Goal: Information Seeking & Learning: Learn about a topic

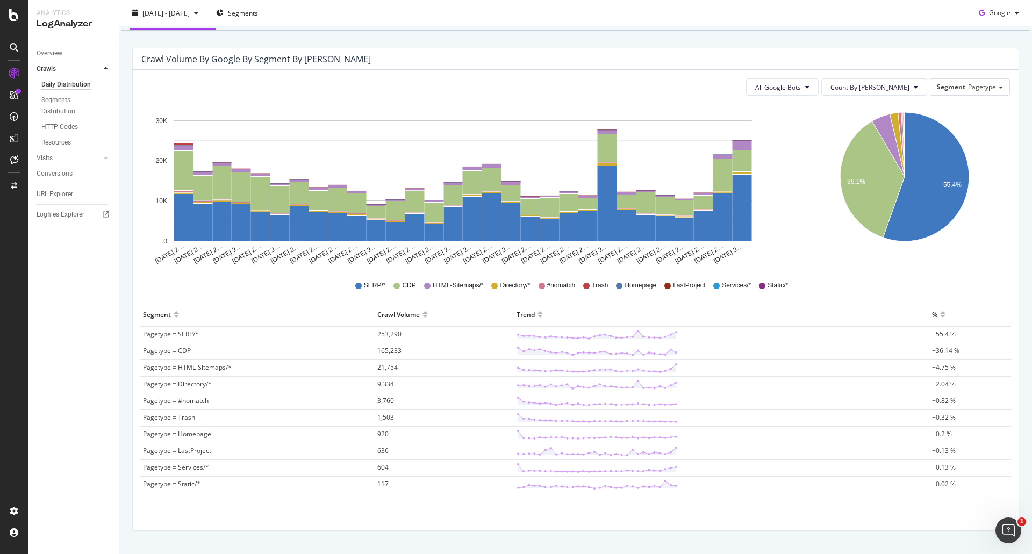
scroll to position [90, 0]
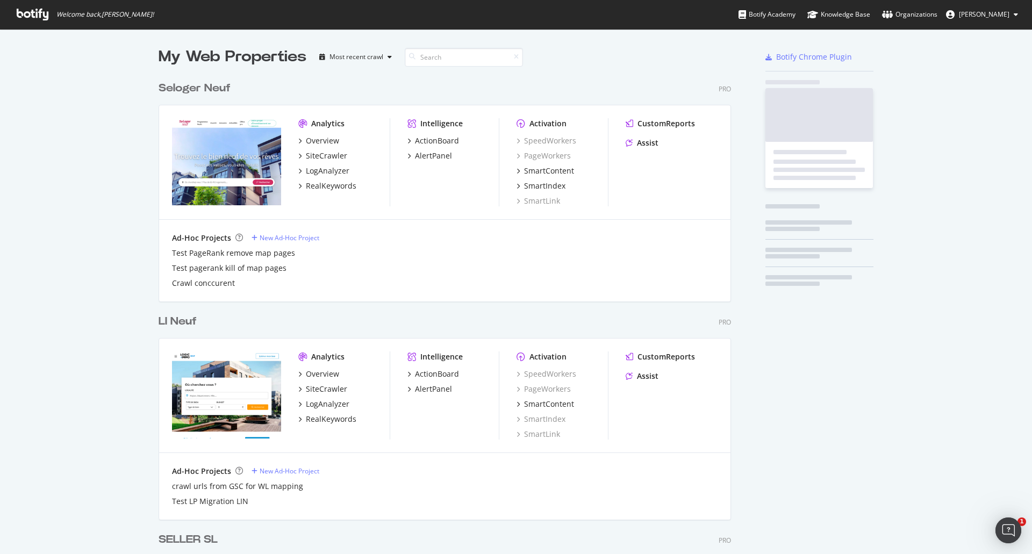
scroll to position [3038, 573]
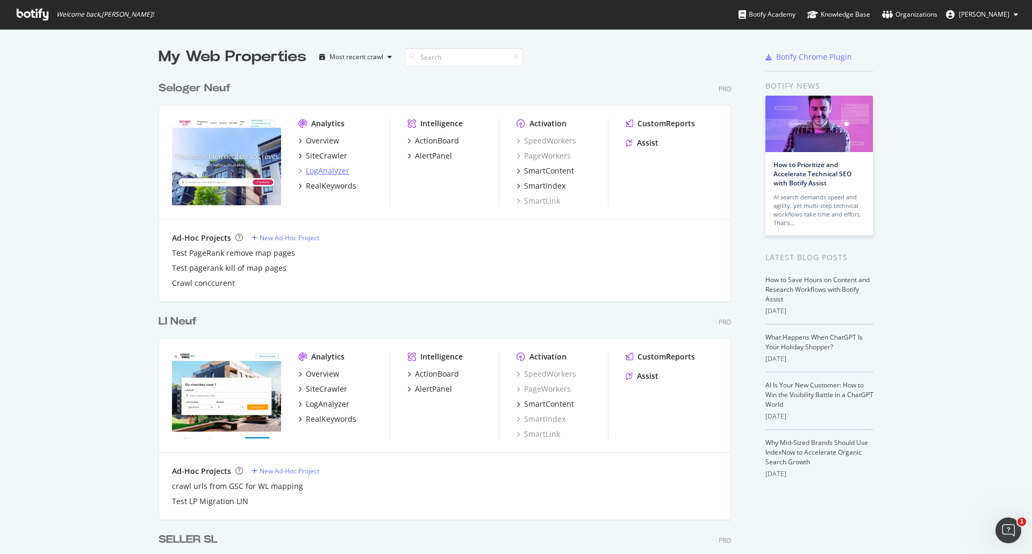
click at [319, 170] on div "LogAnalyzer" at bounding box center [328, 171] width 44 height 11
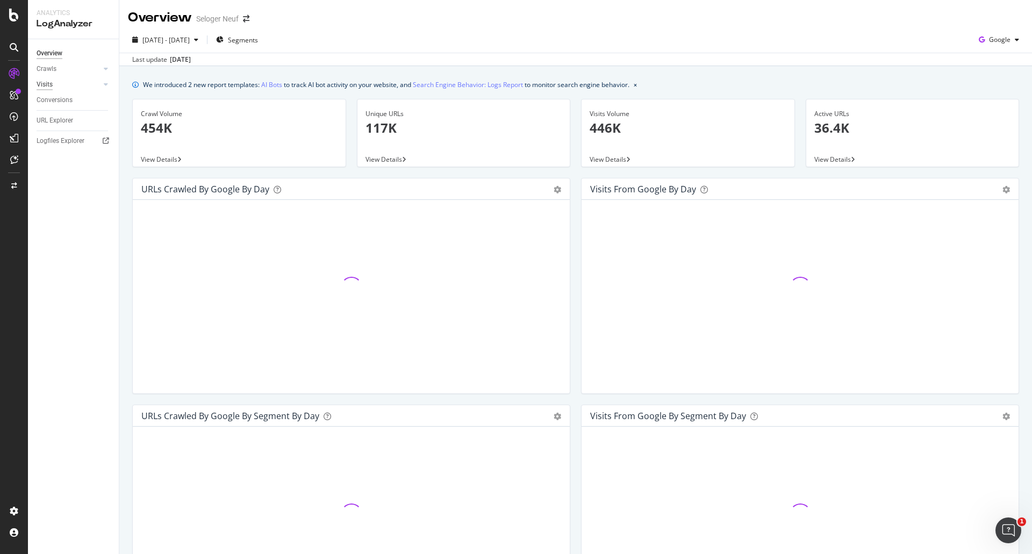
click at [39, 81] on div "Visits" at bounding box center [45, 84] width 16 height 11
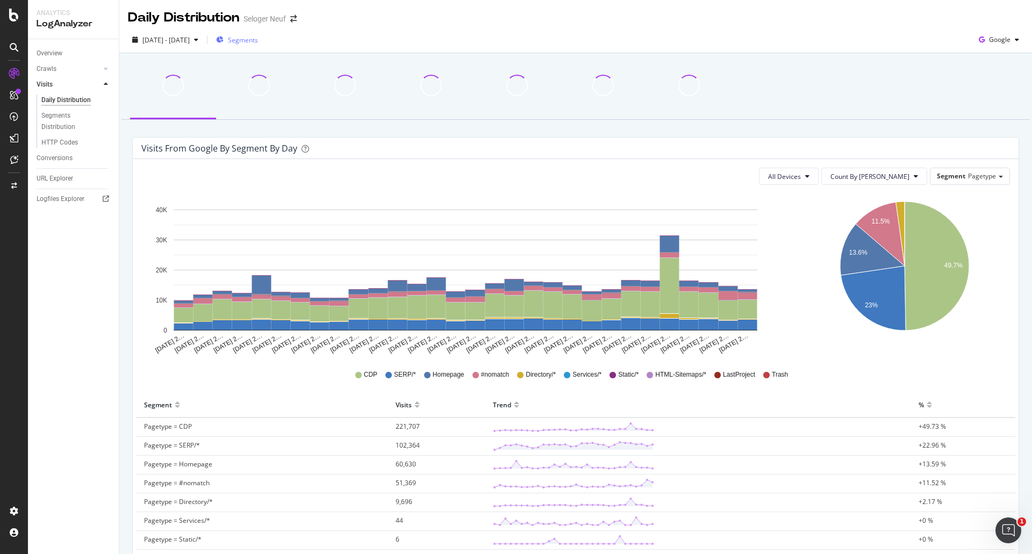
click at [258, 41] on span "Segments" at bounding box center [243, 39] width 30 height 9
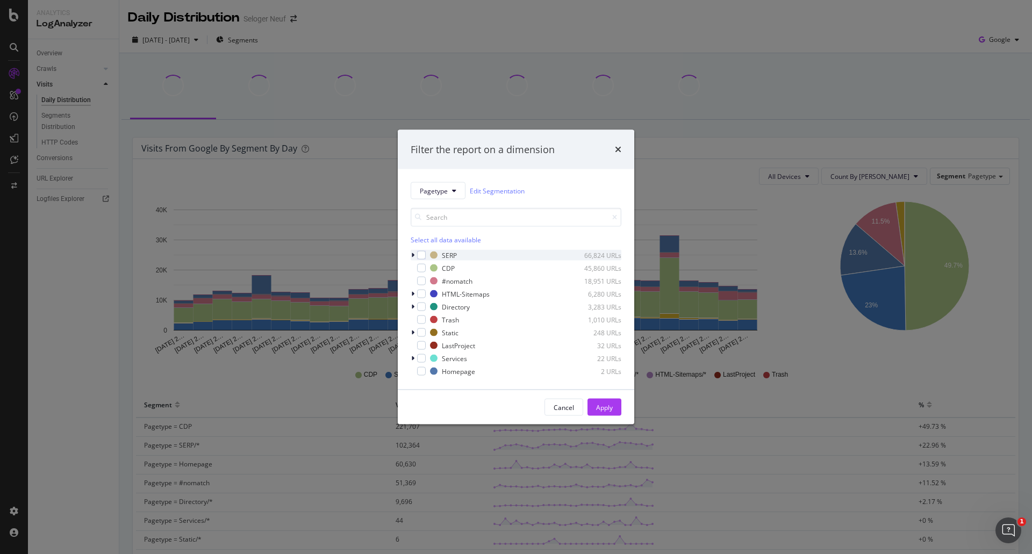
click at [412, 252] on icon "modal" at bounding box center [412, 255] width 3 height 6
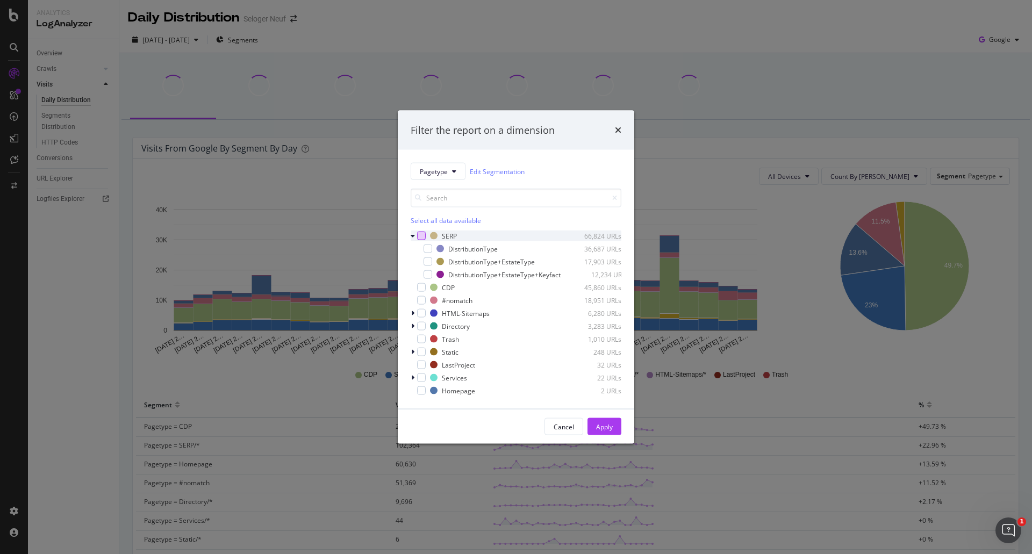
click at [420, 232] on div "modal" at bounding box center [421, 236] width 9 height 9
click at [597, 425] on div "Apply" at bounding box center [604, 427] width 17 height 16
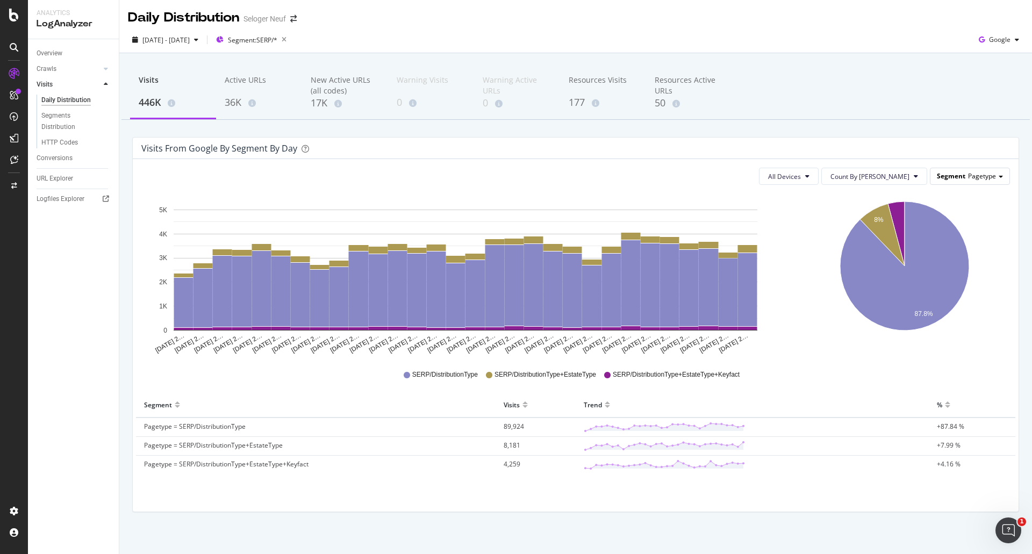
click at [974, 179] on span "Pagetype" at bounding box center [982, 176] width 28 height 9
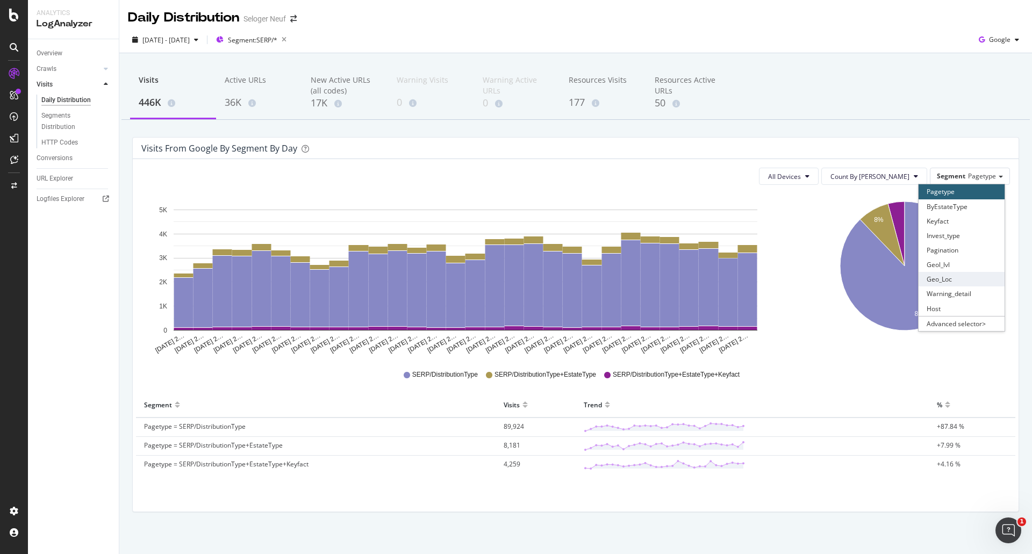
click at [944, 277] on div "Geo_Loc" at bounding box center [962, 279] width 86 height 15
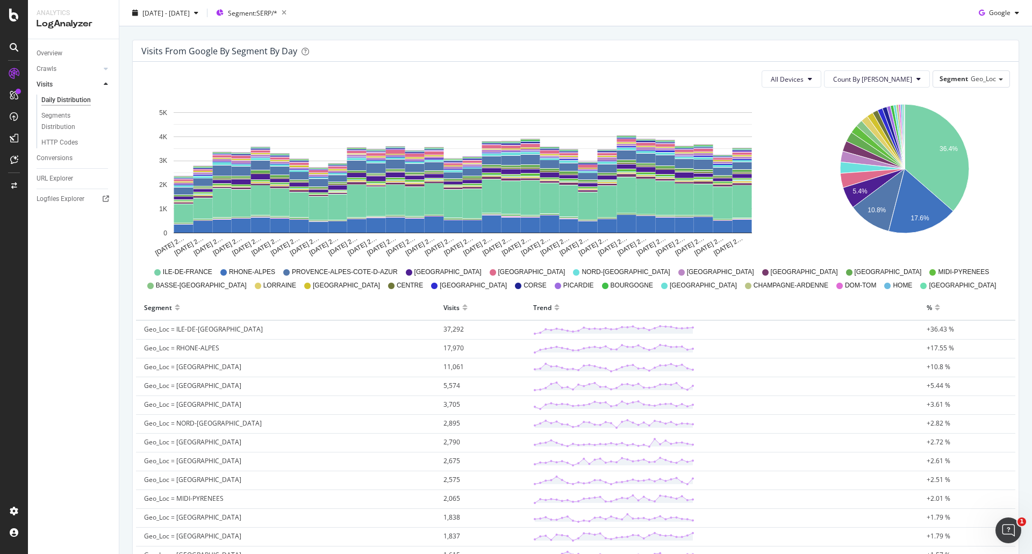
scroll to position [161, 0]
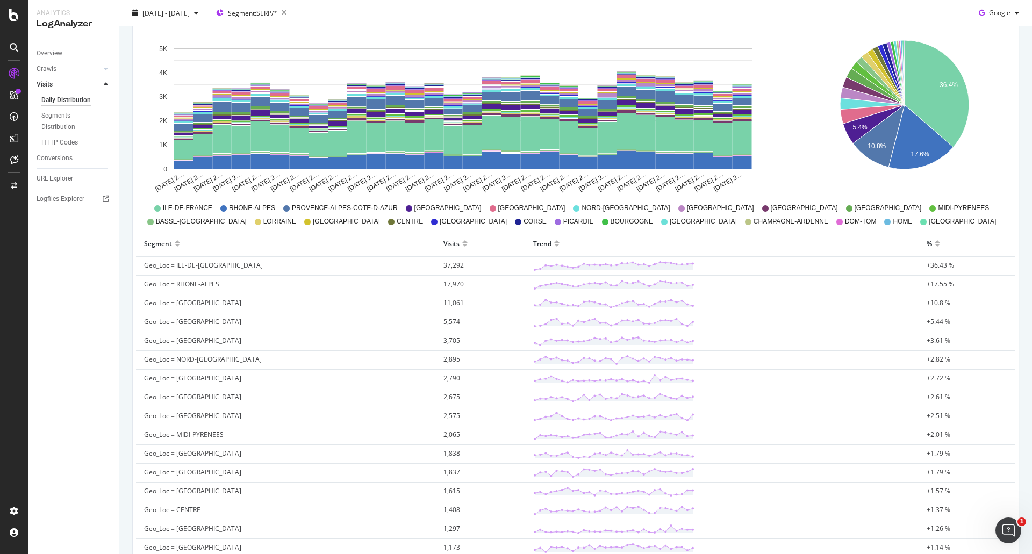
drag, startPoint x: 143, startPoint y: 272, endPoint x: 284, endPoint y: 237, distance: 145.7
click at [284, 237] on div "All Devices Count By Day Segment Geo_Loc Hold CTRL while clicking to filter the…" at bounding box center [576, 372] width 886 height 748
click at [377, 252] on div "Segment" at bounding box center [285, 243] width 283 height 17
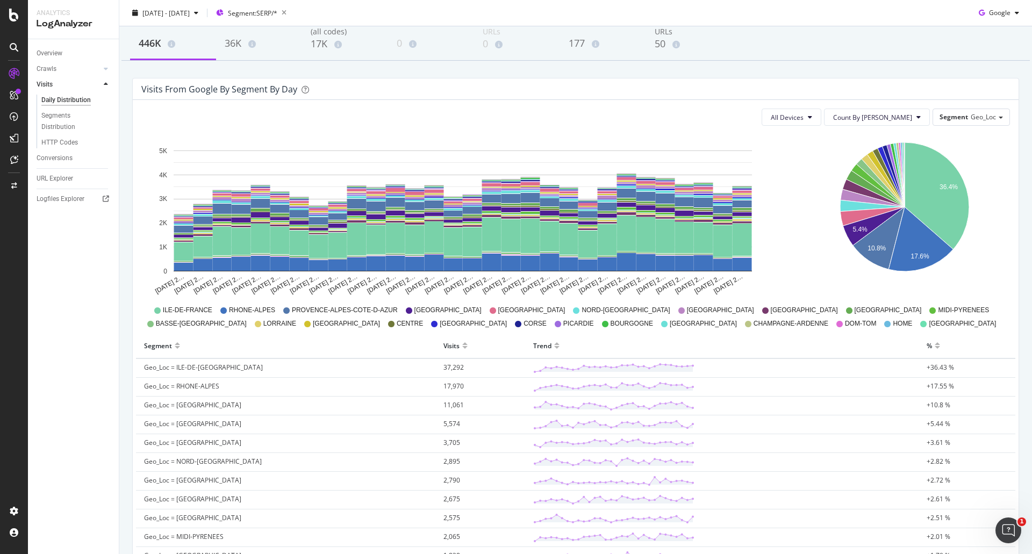
scroll to position [0, 0]
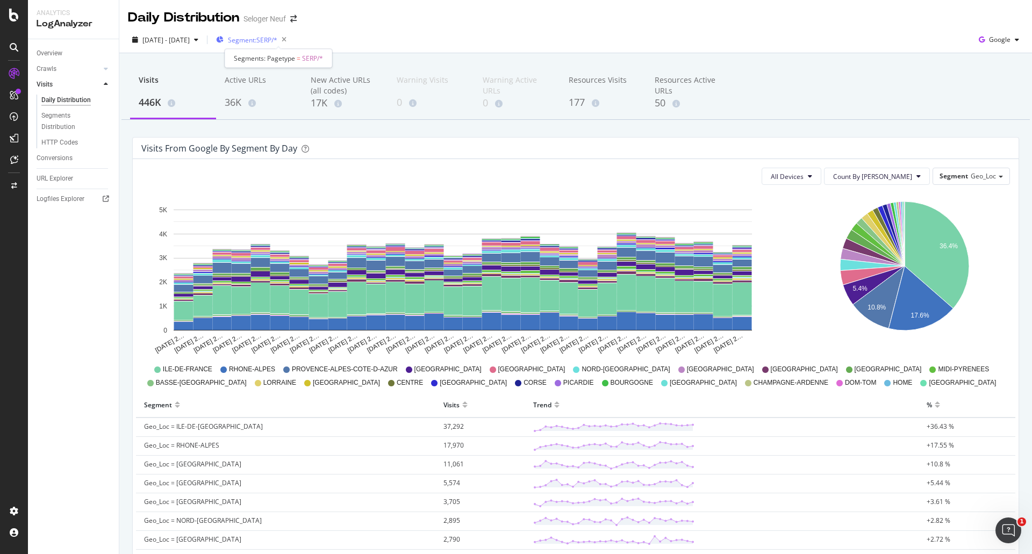
click at [277, 37] on span "Segment: SERP/*" at bounding box center [252, 39] width 49 height 9
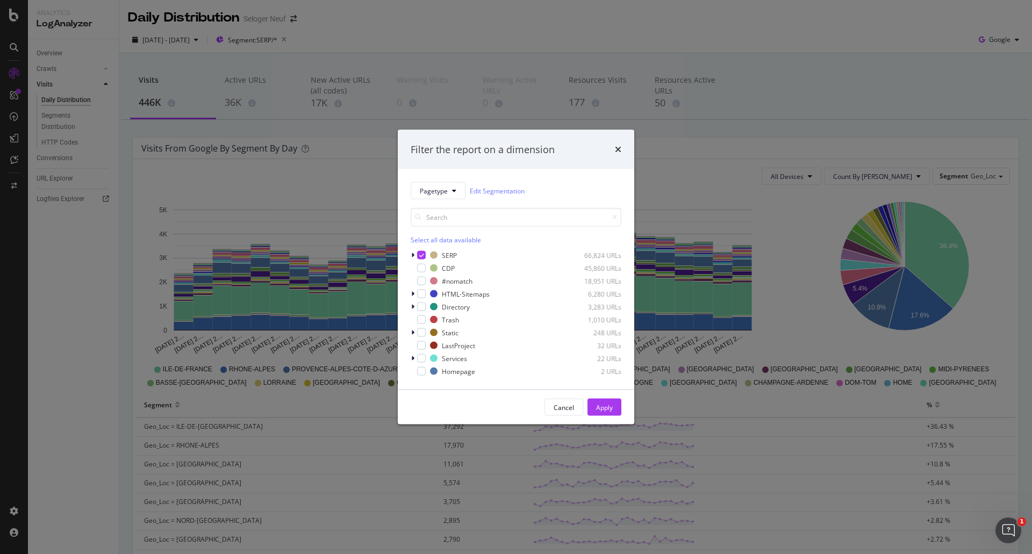
click at [616, 37] on div "Filter the report on a dimension Pagetype Edit Segmentation Select all data ava…" at bounding box center [516, 277] width 1032 height 554
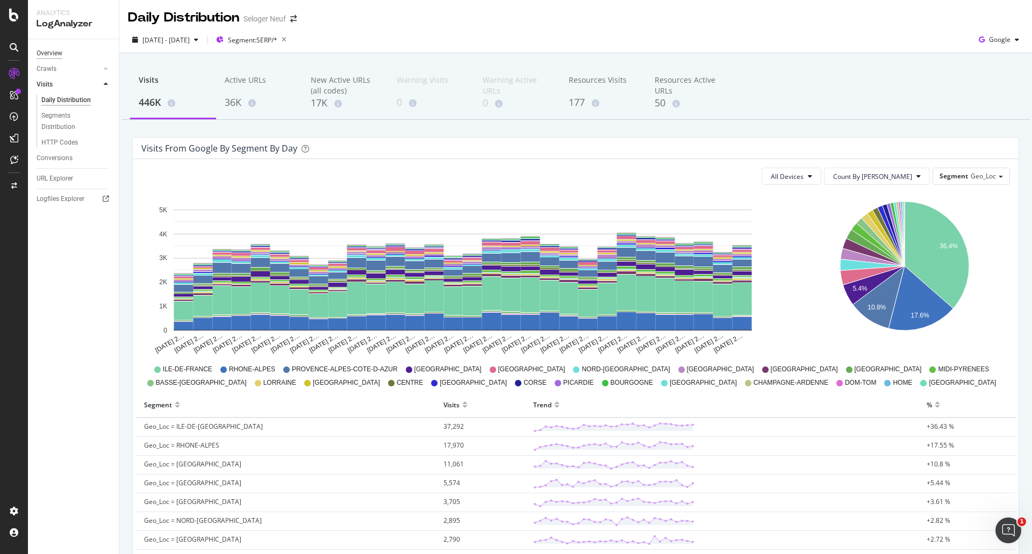
click at [56, 54] on div "Overview" at bounding box center [50, 53] width 26 height 11
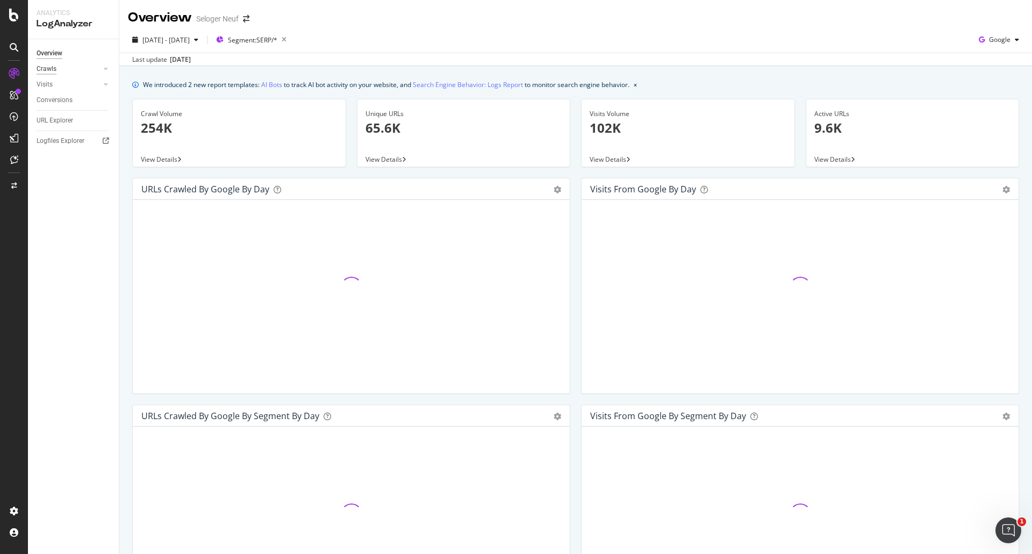
click at [51, 68] on div "Crawls" at bounding box center [47, 68] width 20 height 11
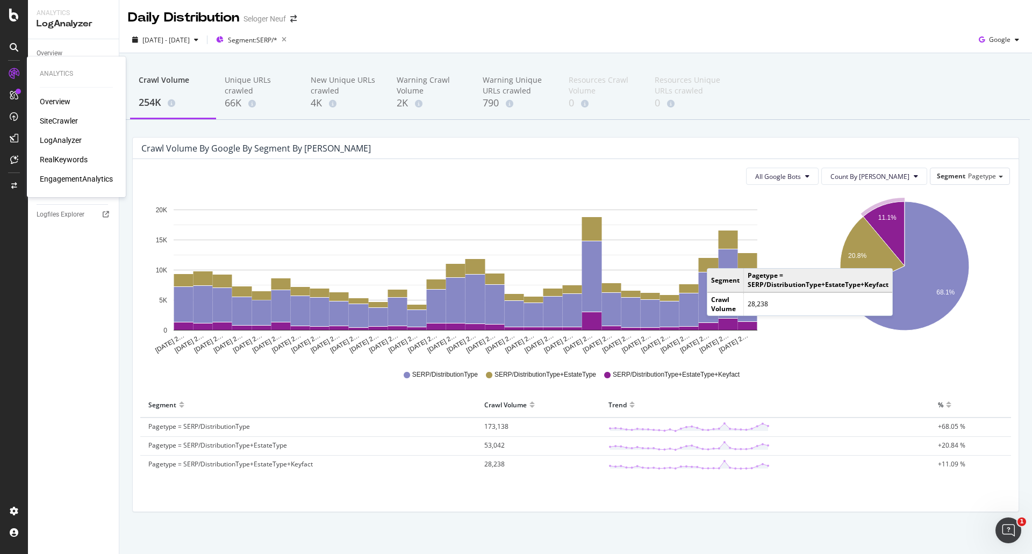
click at [53, 120] on div "SiteCrawler" at bounding box center [59, 121] width 38 height 11
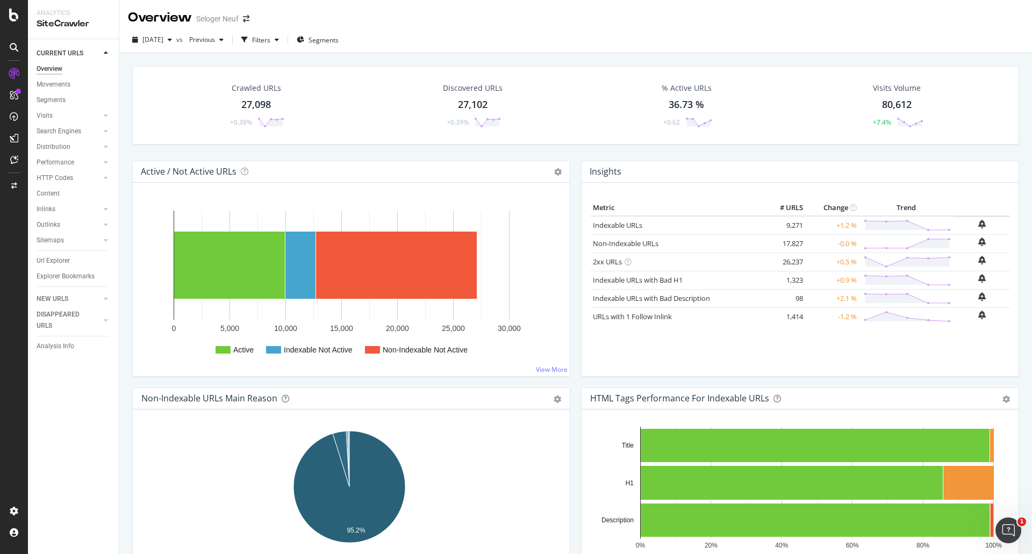
click at [247, 111] on div "27,098" at bounding box center [256, 105] width 30 height 14
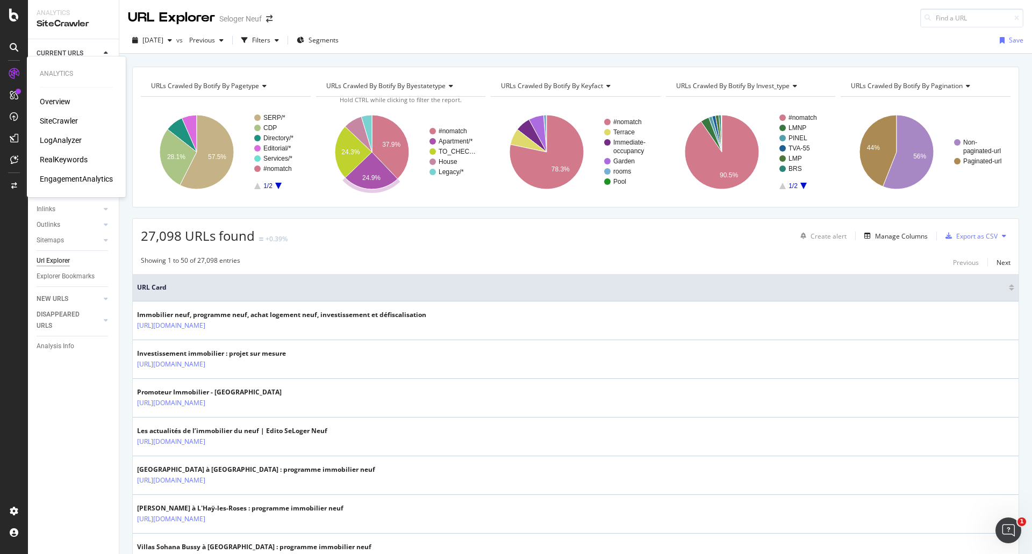
click at [62, 140] on div "LogAnalyzer" at bounding box center [61, 140] width 42 height 11
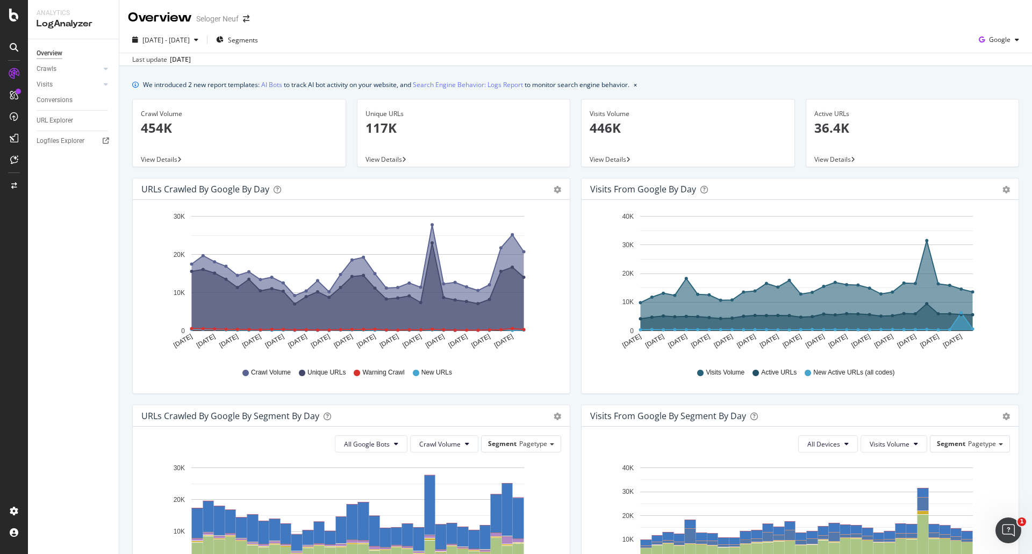
click at [154, 124] on p "454K" at bounding box center [239, 128] width 197 height 18
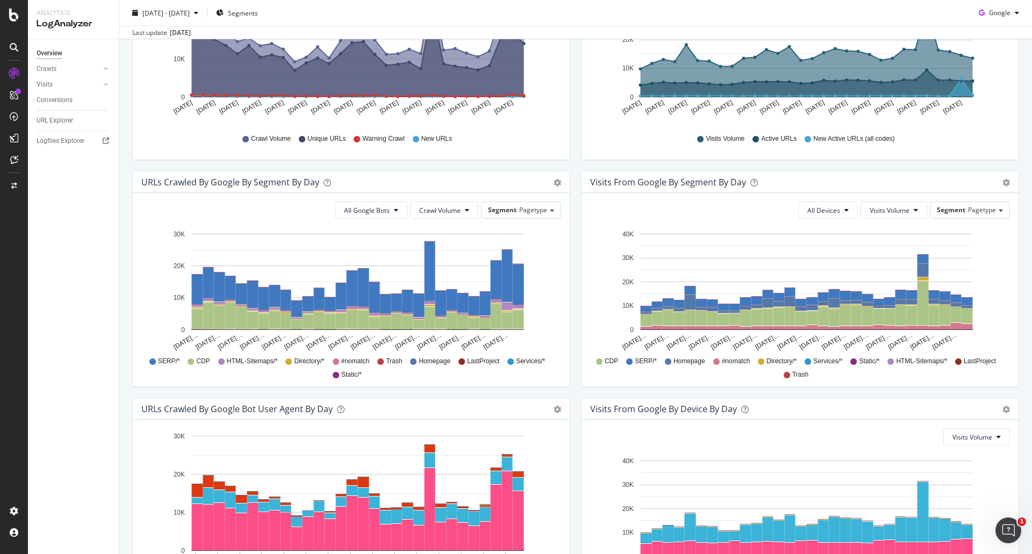
scroll to position [269, 0]
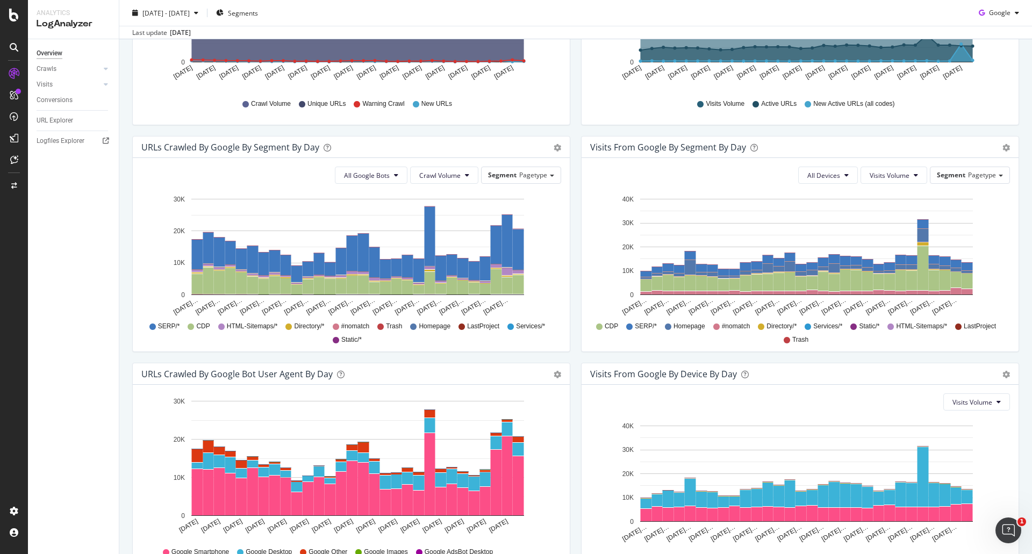
click at [159, 326] on span "SERP/*" at bounding box center [169, 326] width 22 height 9
click at [522, 240] on rect "A chart." at bounding box center [518, 250] width 11 height 40
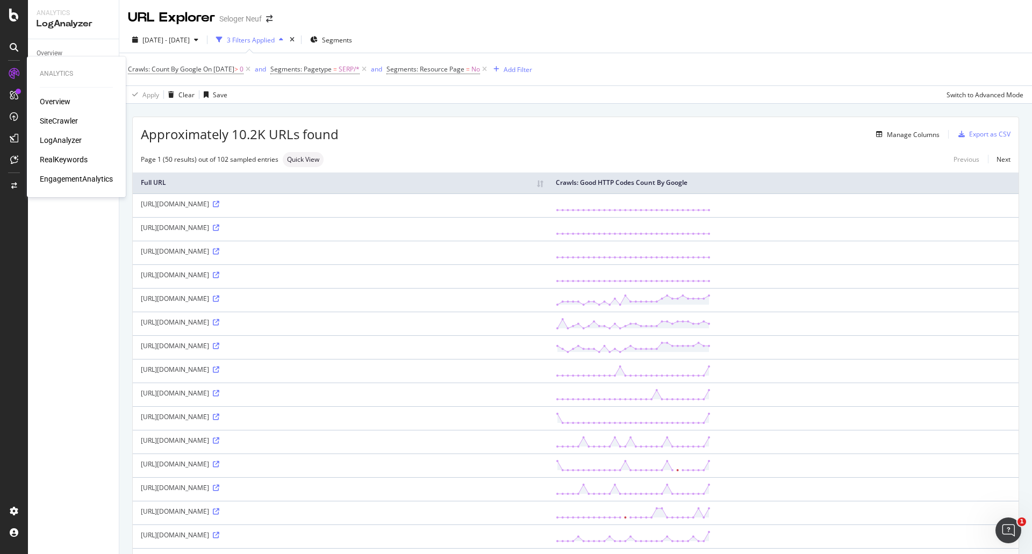
click at [55, 118] on div "SiteCrawler" at bounding box center [59, 121] width 38 height 11
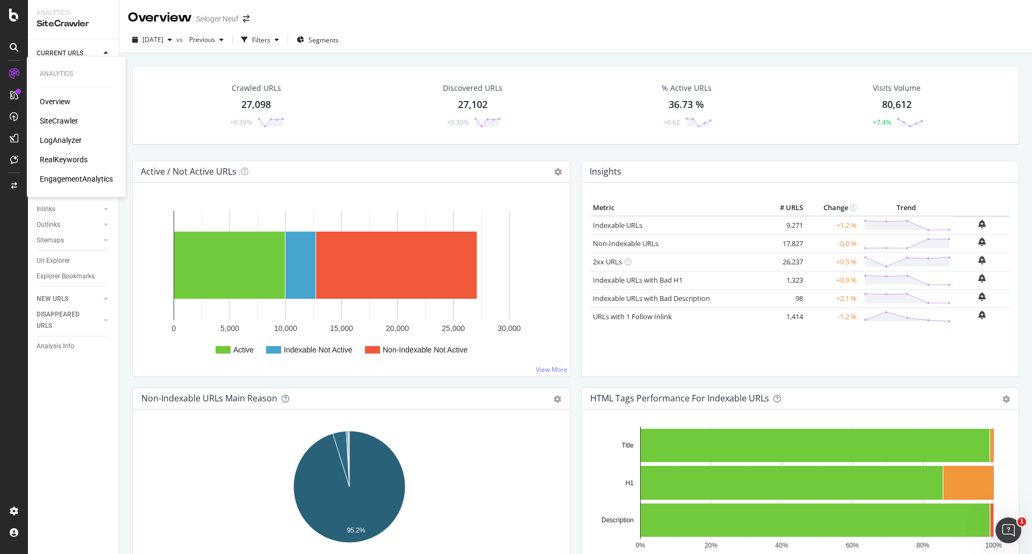
click at [67, 141] on div "LogAnalyzer" at bounding box center [61, 140] width 42 height 11
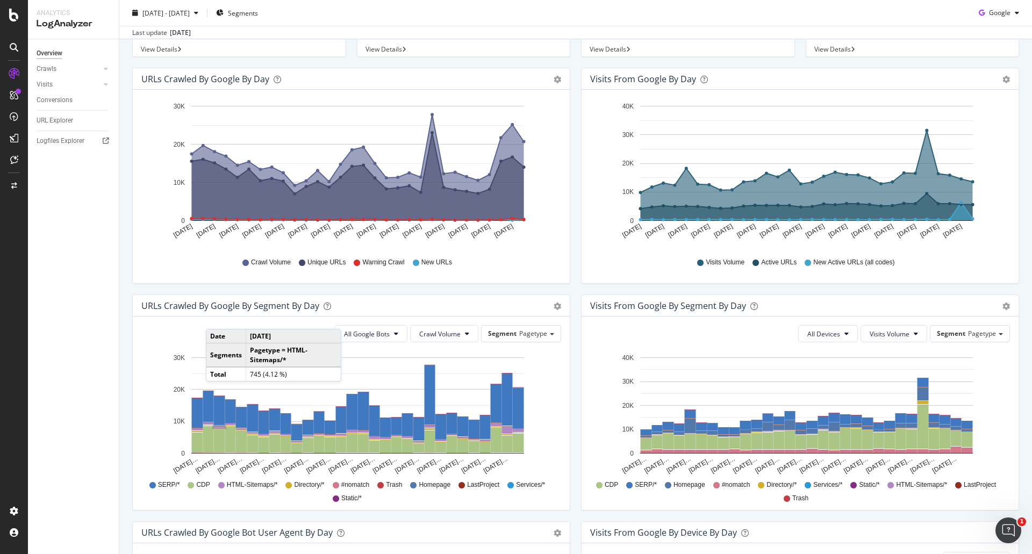
scroll to position [108, 0]
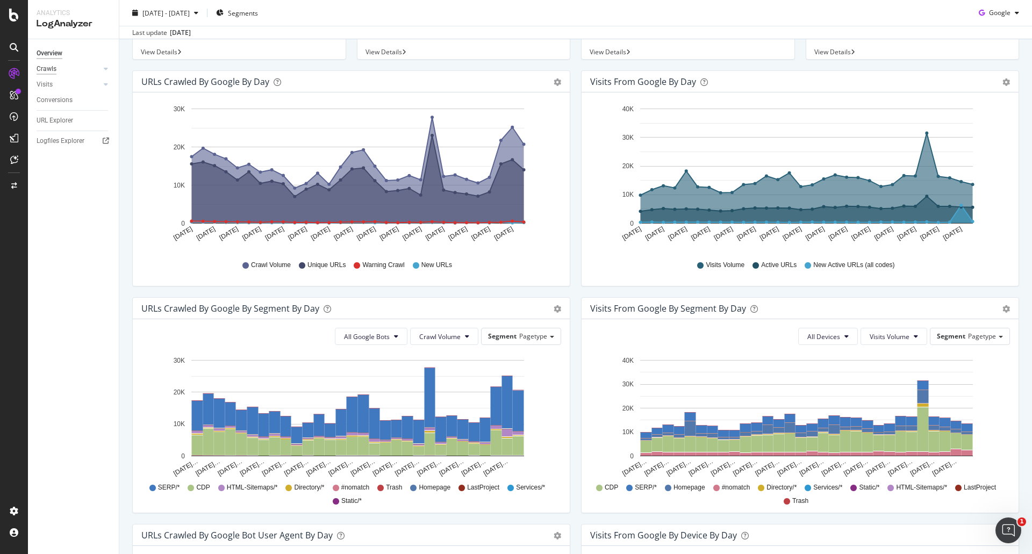
click at [49, 70] on div "Crawls" at bounding box center [47, 68] width 20 height 11
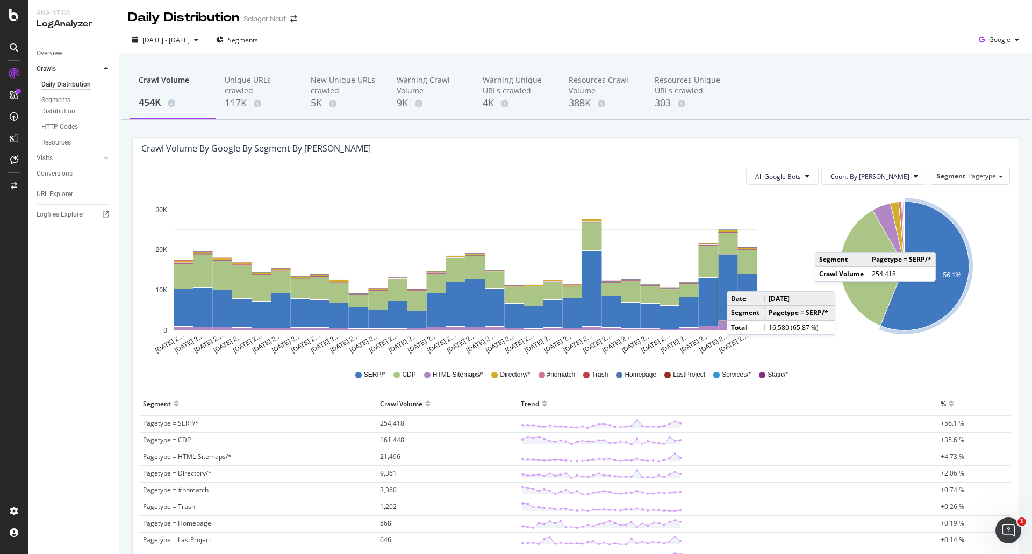
click at [939, 241] on icon "A chart." at bounding box center [925, 266] width 89 height 129
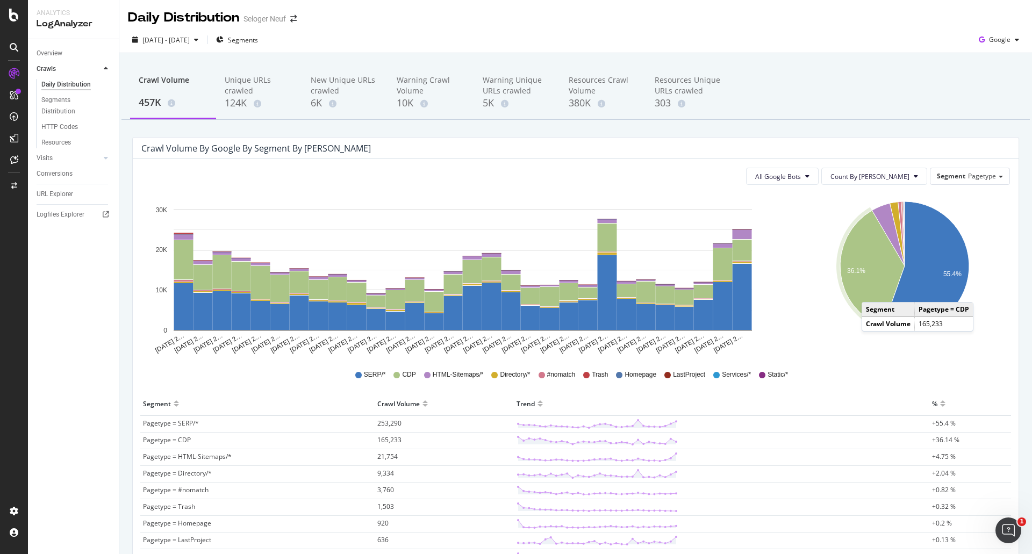
scroll to position [90, 0]
